Goal: Task Accomplishment & Management: Manage account settings

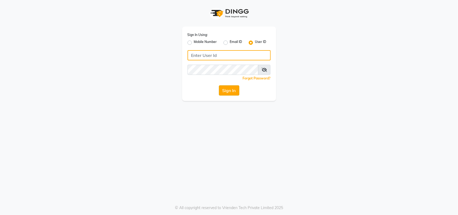
type input "privesalon"
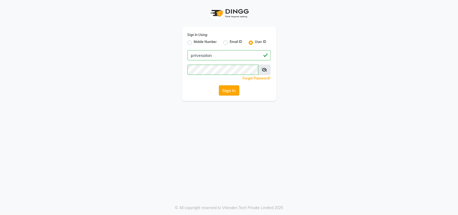
click at [229, 88] on button "Sign In" at bounding box center [229, 90] width 20 height 10
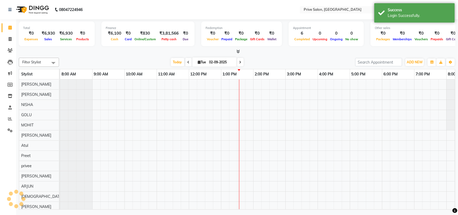
select select "en"
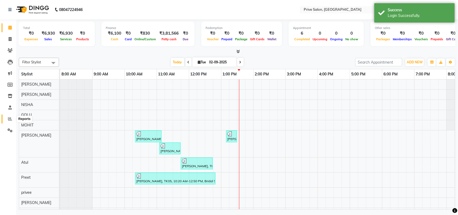
click at [10, 118] on icon at bounding box center [10, 119] width 4 height 4
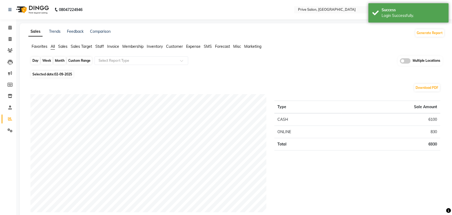
click at [36, 60] on div "Day" at bounding box center [35, 61] width 9 height 8
select select "9"
select select "2025"
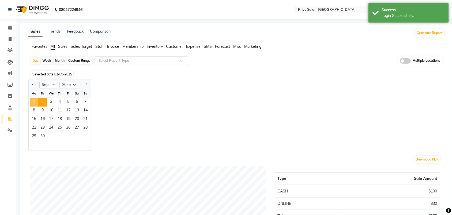
click at [33, 102] on span "1" at bounding box center [34, 102] width 9 height 9
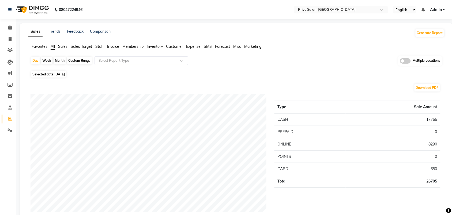
click at [194, 46] on span "Expense" at bounding box center [193, 46] width 14 height 5
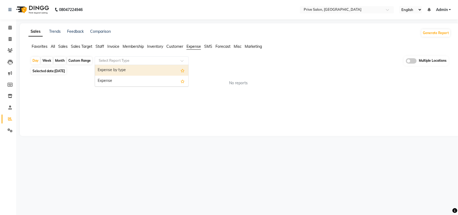
click at [170, 59] on input "text" at bounding box center [136, 60] width 77 height 5
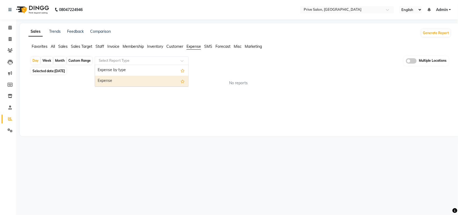
click at [159, 77] on div "Expense" at bounding box center [141, 81] width 93 height 11
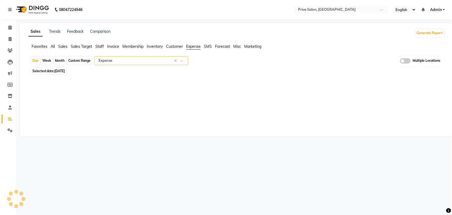
select select "full_report"
select select "pdf"
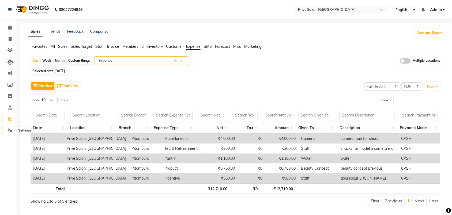
click at [8, 130] on icon at bounding box center [10, 130] width 5 height 4
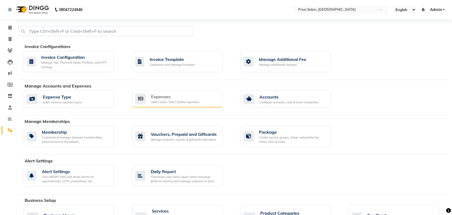
click at [160, 91] on div "Expenses Add / View / Edit / Delete expenses" at bounding box center [177, 98] width 90 height 17
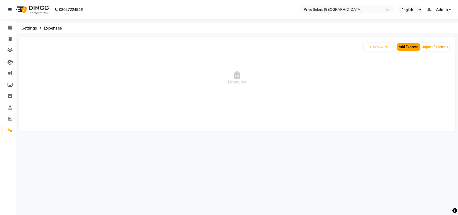
click at [406, 43] on button "Add Expense" at bounding box center [408, 47] width 23 height 8
select select "1"
select select "2448"
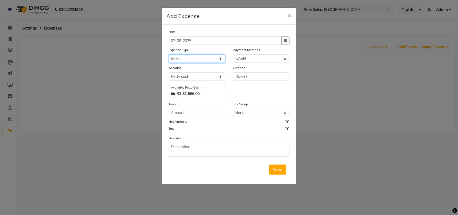
click at [190, 58] on select "Select Advance Salary Bank charges Car maintenance Cash transfer to bank Cash t…" at bounding box center [197, 58] width 56 height 8
select select "13"
click at [169, 54] on select "Select Advance Salary Bank charges Car maintenance Cash transfer to bank Cash t…" at bounding box center [197, 58] width 56 height 8
click at [266, 56] on select "Select CASH Wallet ONLINE Points CARD Prepaid Package" at bounding box center [261, 58] width 56 height 8
click at [233, 54] on select "Select CASH Wallet ONLINE Points CARD Prepaid Package" at bounding box center [261, 58] width 56 height 8
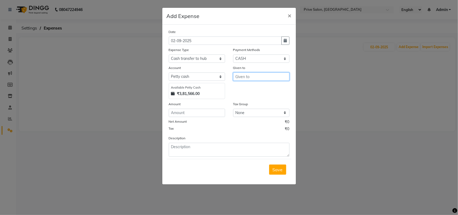
click at [256, 75] on input "text" at bounding box center [261, 76] width 56 height 8
type input "[PERSON_NAME]"
type input "100000"
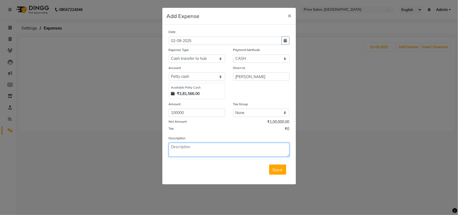
click at [239, 146] on textarea at bounding box center [229, 150] width 121 height 14
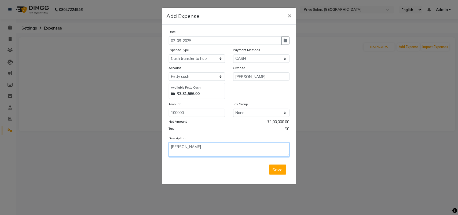
click at [242, 144] on textarea "[PERSON_NAME]" at bounding box center [229, 150] width 121 height 14
type textarea "amit [PERSON_NAME]"
click at [282, 168] on button "Save" at bounding box center [277, 169] width 17 height 10
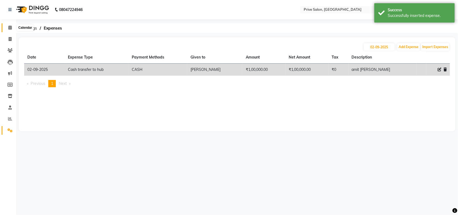
click at [9, 28] on icon at bounding box center [9, 27] width 3 height 4
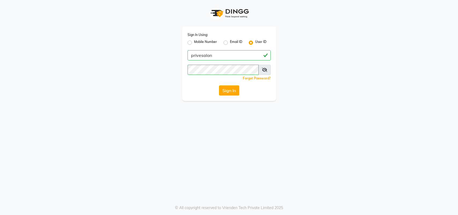
click at [232, 88] on button "Sign In" at bounding box center [229, 90] width 20 height 10
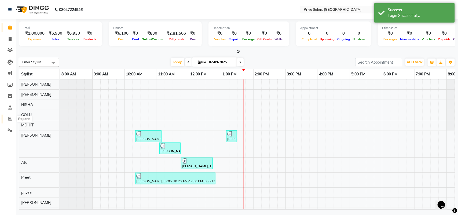
click at [8, 119] on icon at bounding box center [10, 119] width 4 height 4
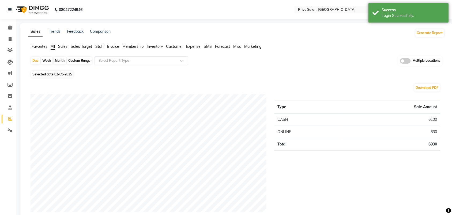
click at [75, 61] on div "Custom Range" at bounding box center [79, 61] width 25 height 8
select select "9"
select select "2025"
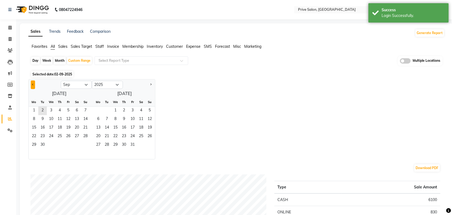
click at [33, 82] on button "Previous month" at bounding box center [33, 84] width 4 height 9
select select "8"
click at [69, 109] on span "1" at bounding box center [68, 110] width 9 height 9
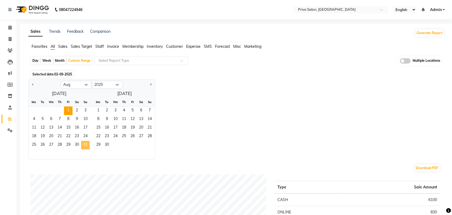
click at [84, 144] on span "31" at bounding box center [85, 145] width 9 height 9
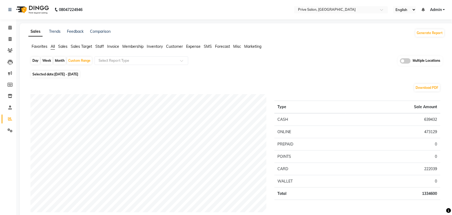
click at [195, 45] on span "Expense" at bounding box center [193, 46] width 14 height 5
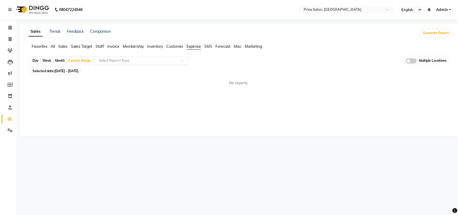
click at [172, 61] on input "text" at bounding box center [136, 60] width 77 height 5
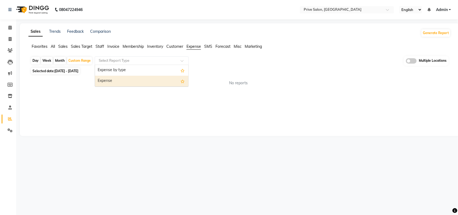
click at [162, 82] on div "Expense" at bounding box center [141, 81] width 93 height 11
select select "full_report"
select select "pdf"
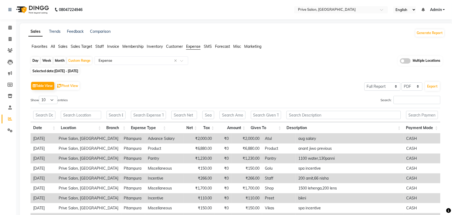
click at [98, 46] on span "Staff" at bounding box center [99, 46] width 9 height 5
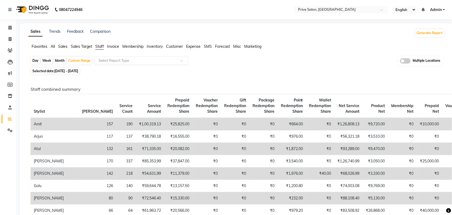
click at [120, 62] on input "text" at bounding box center [136, 60] width 77 height 5
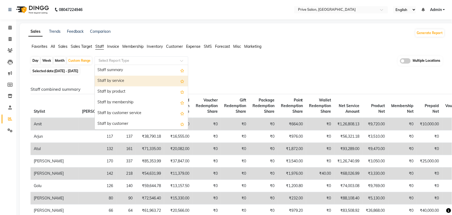
click at [117, 79] on div "Staff by service" at bounding box center [141, 81] width 93 height 11
select select "full_report"
select select "pdf"
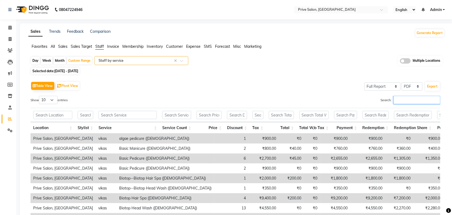
click at [417, 101] on input "Search:" at bounding box center [417, 100] width 47 height 8
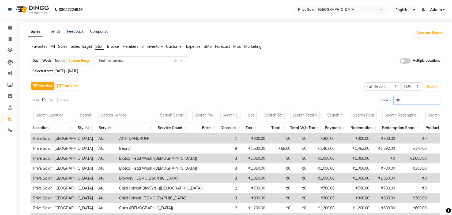
type input "atul"
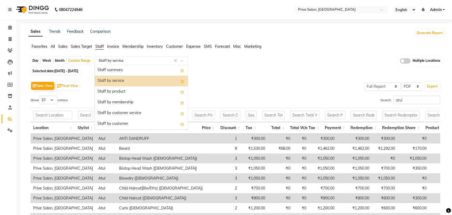
click at [160, 60] on input "text" at bounding box center [136, 60] width 77 height 5
click at [141, 92] on div "Staff by product" at bounding box center [141, 91] width 93 height 11
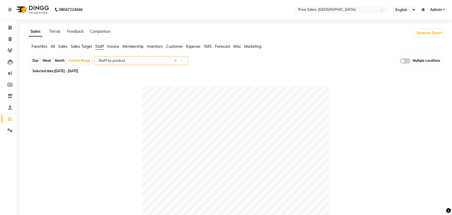
scroll to position [188, 0]
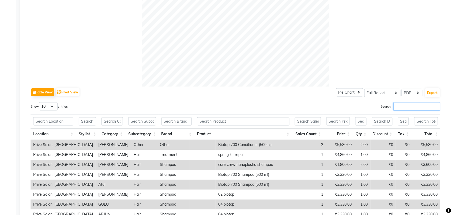
click at [407, 108] on input "Search:" at bounding box center [417, 106] width 47 height 8
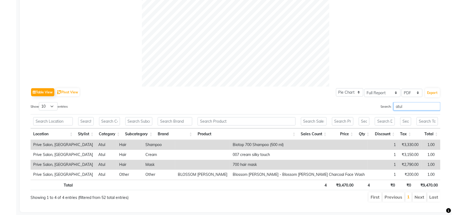
type input "atul"
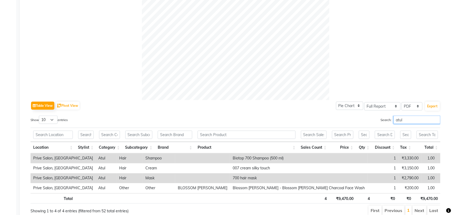
scroll to position [0, 0]
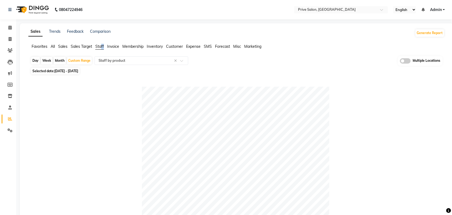
drag, startPoint x: 105, startPoint y: 46, endPoint x: 101, endPoint y: 47, distance: 4.2
click at [101, 47] on ul "Favorites All Sales Sales Target Staff Invoice Membership Inventory Customer Ex…" at bounding box center [236, 47] width 417 height 6
click at [101, 47] on span "Staff" at bounding box center [99, 46] width 9 height 5
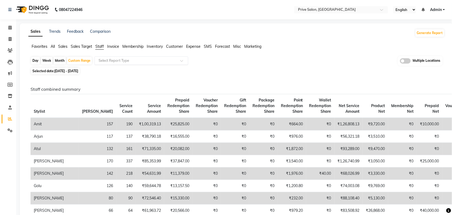
click at [157, 57] on div "Select Report Type" at bounding box center [142, 60] width 94 height 9
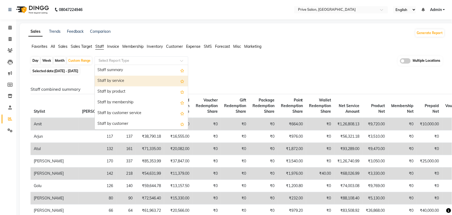
click at [139, 85] on div "Staff by service" at bounding box center [141, 81] width 93 height 11
select select "full_report"
select select "pdf"
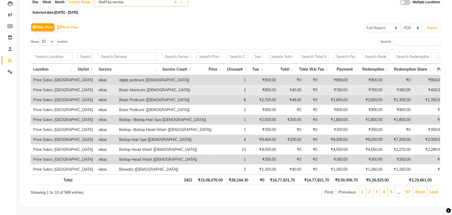
scroll to position [69, 0]
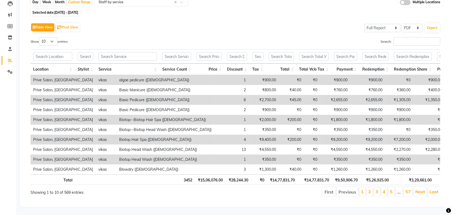
click at [424, 25] on div "Table View Pivot View Select Full Report Filtered Report Select CSV PDF Export …" at bounding box center [236, 109] width 410 height 175
click at [421, 37] on input "Search:" at bounding box center [417, 41] width 47 height 8
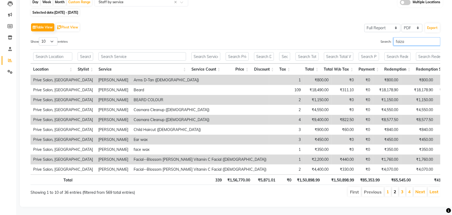
type input "faiza"
click at [396, 189] on link "2" at bounding box center [395, 191] width 3 height 5
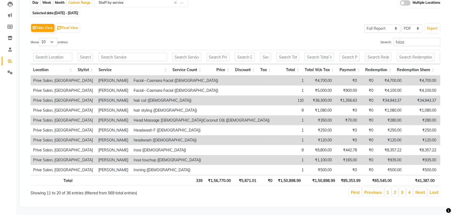
scroll to position [69, 0]
click at [402, 189] on link "3" at bounding box center [403, 191] width 3 height 5
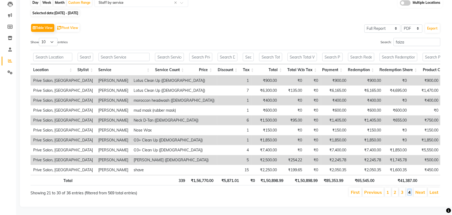
click at [409, 189] on link "4" at bounding box center [410, 191] width 3 height 5
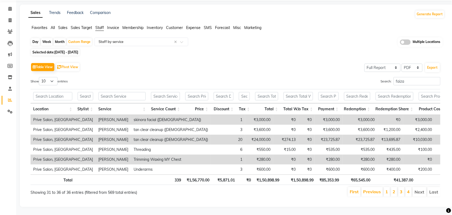
scroll to position [30, 0]
click at [98, 25] on span "Staff" at bounding box center [99, 27] width 9 height 5
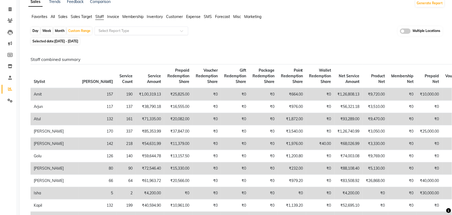
click at [121, 31] on input "text" at bounding box center [136, 30] width 77 height 5
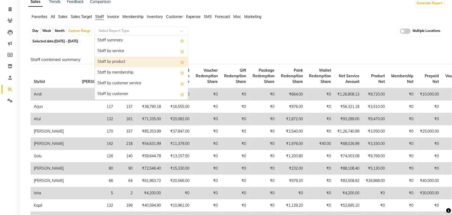
click at [114, 62] on div "Staff by product" at bounding box center [141, 62] width 93 height 11
select select "full_report"
select select "pdf"
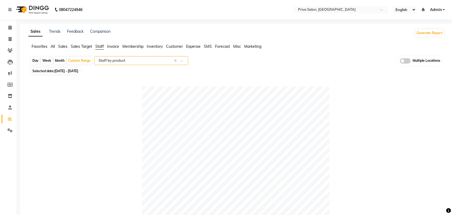
scroll to position [188, 0]
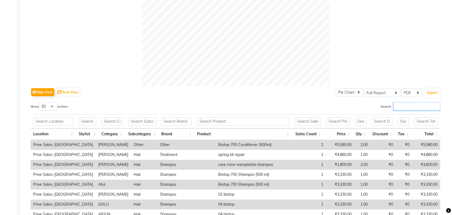
click at [409, 105] on input "Search:" at bounding box center [417, 106] width 47 height 8
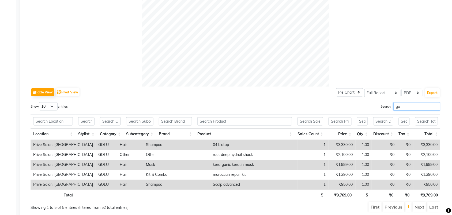
type input "g"
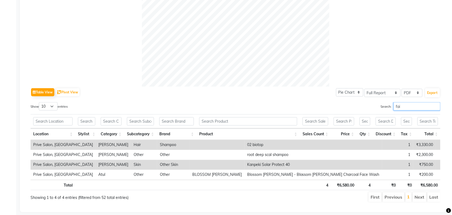
scroll to position [179, 0]
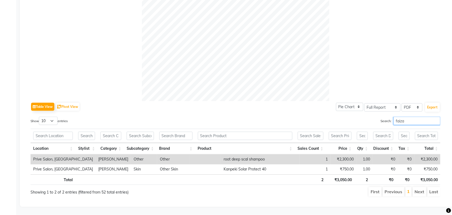
type input "faiza"
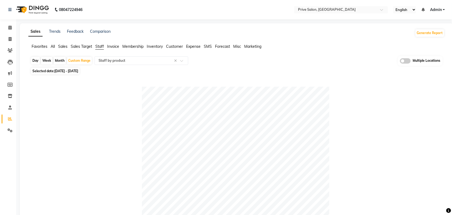
click at [102, 46] on span "Staff" at bounding box center [99, 46] width 9 height 5
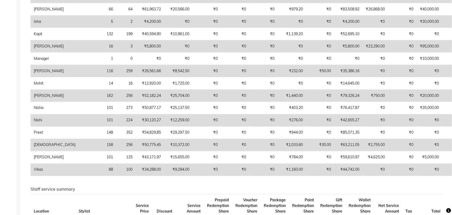
scroll to position [13, 0]
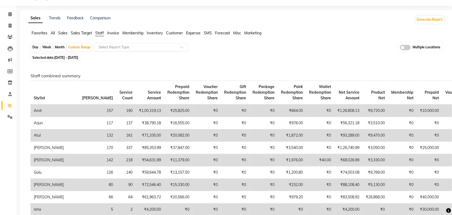
click at [139, 47] on input "text" at bounding box center [136, 46] width 77 height 5
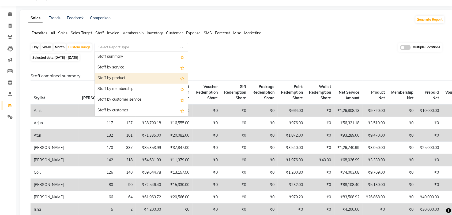
click at [126, 76] on div "Staff by product" at bounding box center [141, 78] width 93 height 11
select select "full_report"
select select "pdf"
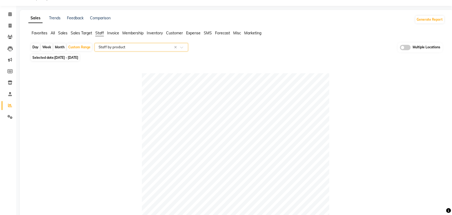
scroll to position [201, 0]
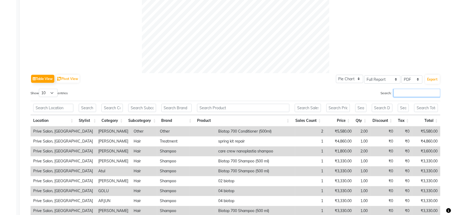
click at [416, 92] on input "Search:" at bounding box center [417, 93] width 47 height 8
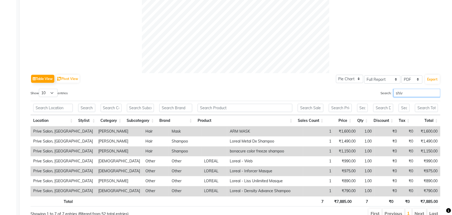
scroll to position [189, 0]
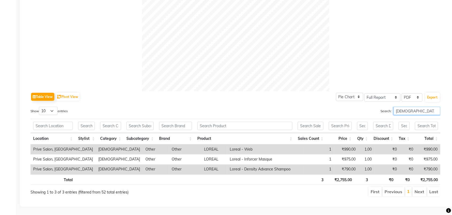
type input "shiva"
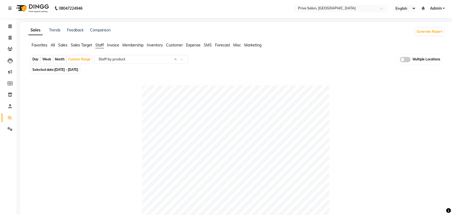
click at [99, 46] on span "Staff" at bounding box center [99, 45] width 9 height 5
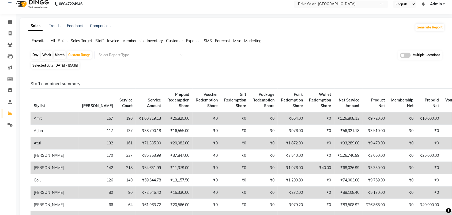
scroll to position [0, 0]
